Goal: Book appointment/travel/reservation

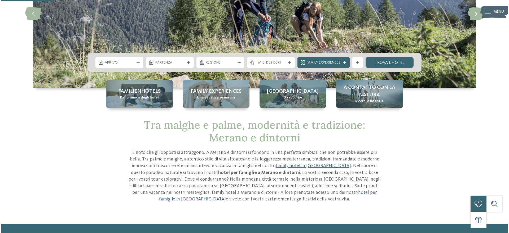
scroll to position [26, 0]
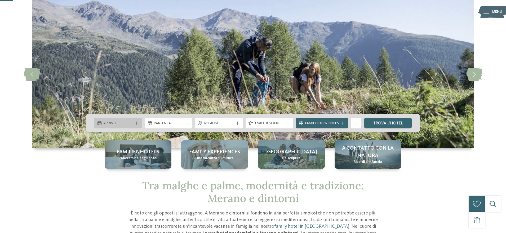
click at [111, 121] on span "Arrivo" at bounding box center [117, 123] width 29 height 5
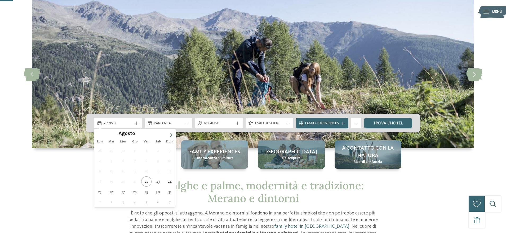
click at [170, 135] on icon at bounding box center [171, 135] width 4 height 4
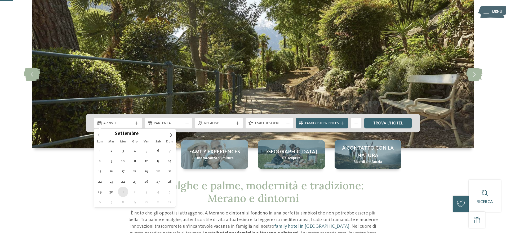
type div "[DATE]"
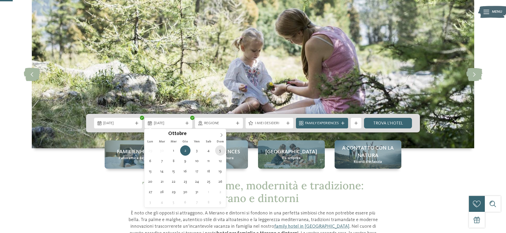
type div "[DATE]"
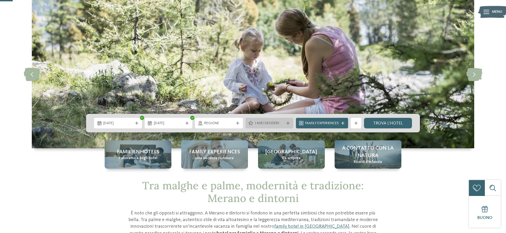
click at [284, 126] on div "I miei desideri" at bounding box center [270, 123] width 48 height 11
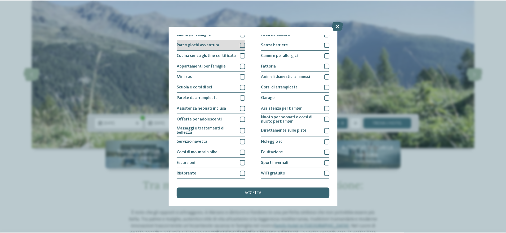
scroll to position [45, 0]
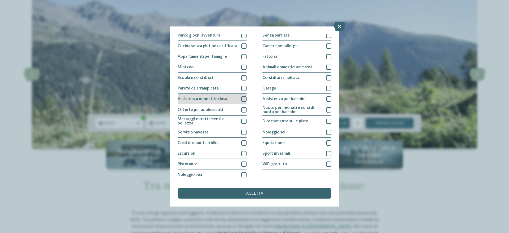
click at [242, 99] on div at bounding box center [243, 98] width 5 height 5
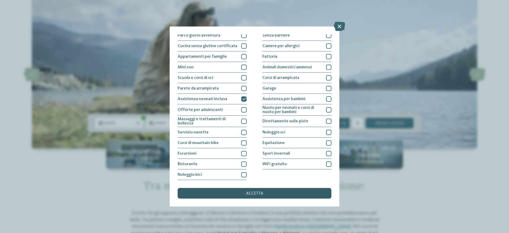
click at [270, 190] on div "accetta" at bounding box center [254, 193] width 154 height 11
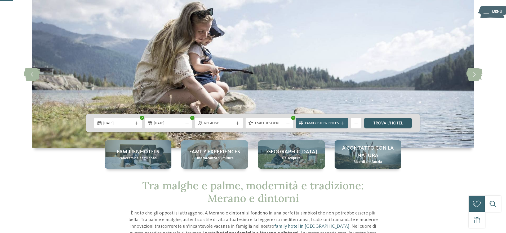
click at [395, 121] on link "trova l’hotel" at bounding box center [388, 123] width 48 height 11
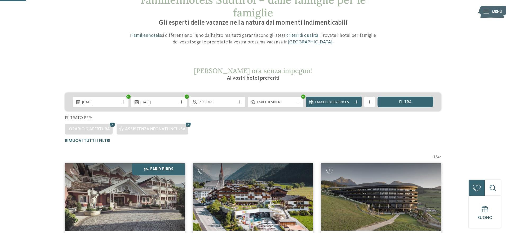
scroll to position [41, 0]
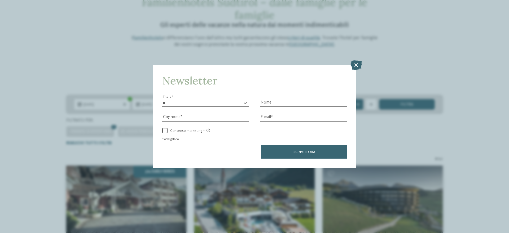
click at [355, 65] on icon at bounding box center [355, 64] width 11 height 9
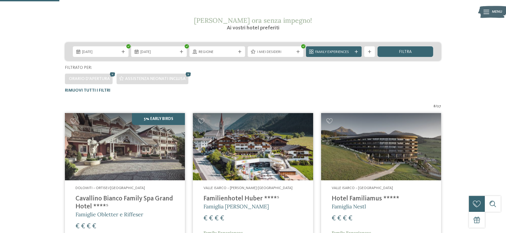
scroll to position [68, 0]
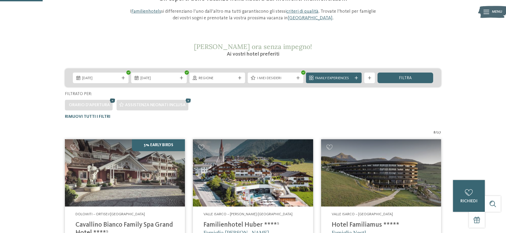
click at [112, 101] on icon at bounding box center [113, 100] width 8 height 7
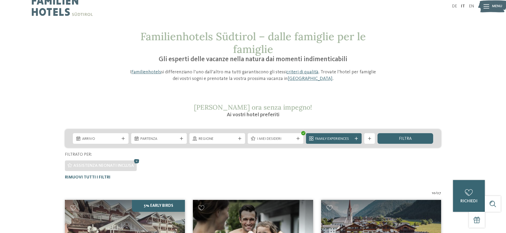
scroll to position [0, 0]
